Goal: Task Accomplishment & Management: Complete application form

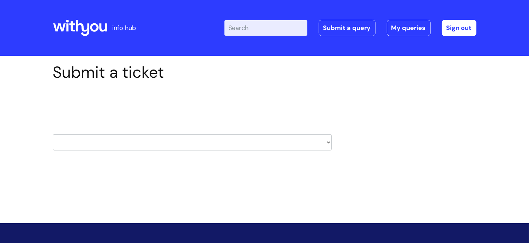
click at [203, 144] on select "HR / People IT and Support Clinical Drug Alerts Finance Accounts Data Support T…" at bounding box center [192, 142] width 279 height 16
select select "learning_and_development"
click at [53, 134] on select "HR / People IT and Support Clinical Drug Alerts Finance Accounts Data Support T…" at bounding box center [192, 142] width 279 height 16
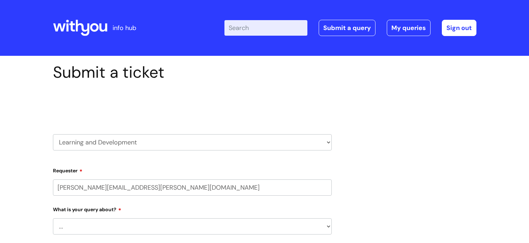
select select "80004286536"
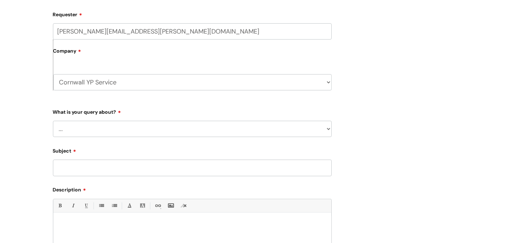
scroll to position [172, 0]
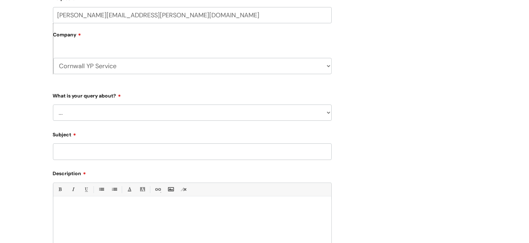
click at [213, 118] on select "... Question about a training course or session booking Ask about apprenticeshi…" at bounding box center [192, 113] width 279 height 16
select select "Manager support – help for my team or service, training report requests"
click at [53, 105] on select "... Question about a training course or session booking Ask about apprenticeshi…" at bounding box center [192, 113] width 279 height 16
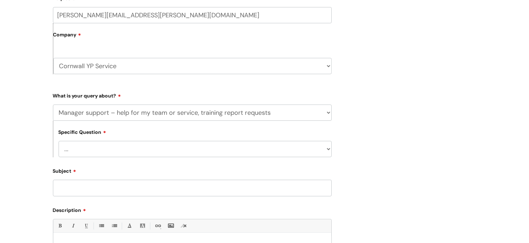
click at [134, 148] on select "... Report or dashboard request Update information for my team members Support …" at bounding box center [195, 149] width 273 height 16
select select "Support with team development"
click at [59, 141] on select "... Report or dashboard request Update information for my team members Support …" at bounding box center [195, 149] width 273 height 16
click at [123, 190] on input "Subject" at bounding box center [192, 188] width 279 height 16
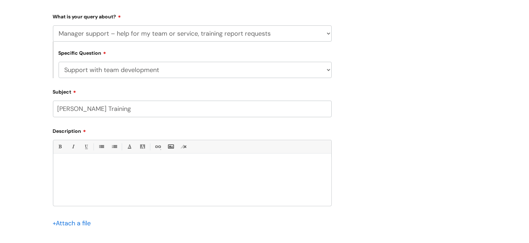
scroll to position [253, 0]
type input "Oliver McGowan Training"
click at [138, 168] on p at bounding box center [193, 164] width 268 height 6
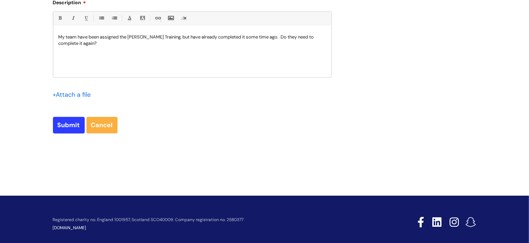
scroll to position [377, 0]
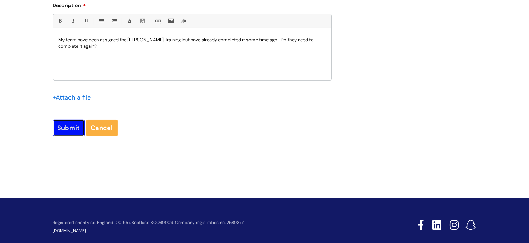
click at [61, 129] on input "Submit" at bounding box center [69, 128] width 32 height 16
type input "Please Wait..."
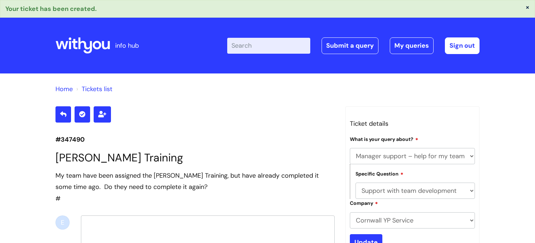
select select "Manager support – help for my team or service, training report requests"
select select "Support with team development"
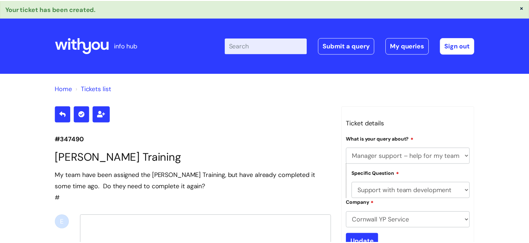
scroll to position [1, 0]
